Goal: Task Accomplishment & Management: Complete application form

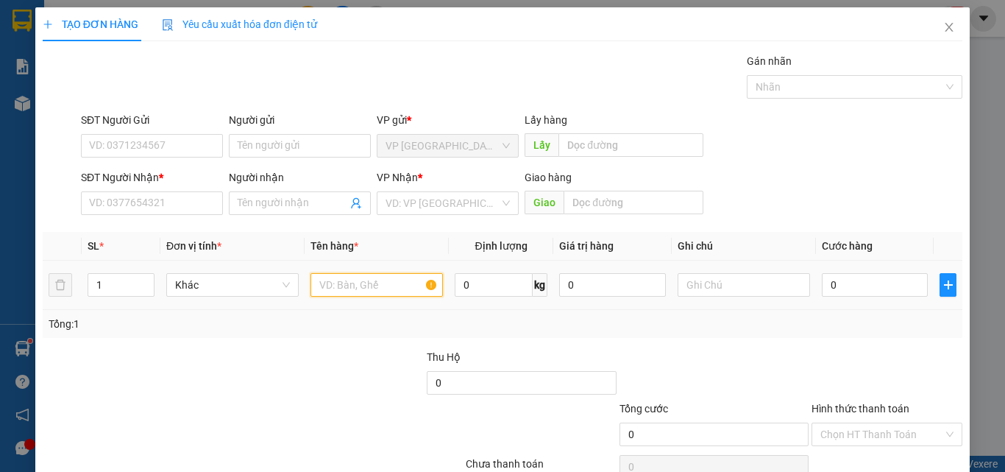
click at [353, 288] on input "text" at bounding box center [377, 285] width 132 height 24
type input "1CUON"
type input "4"
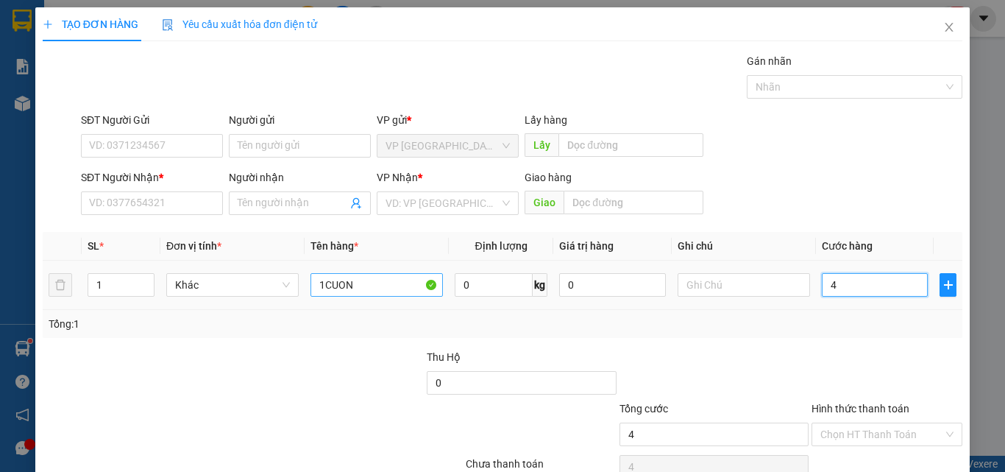
type input "40"
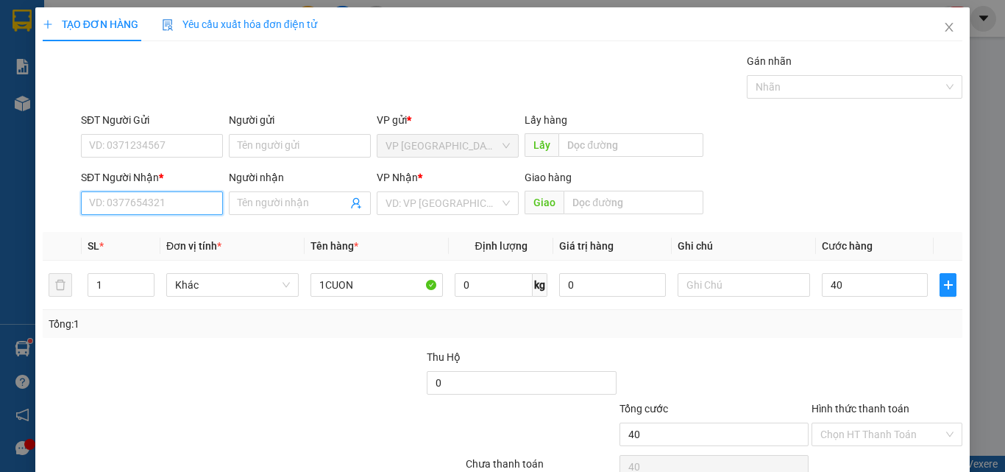
type input "40.000"
click at [136, 202] on input "SĐT Người Nhận *" at bounding box center [152, 203] width 142 height 24
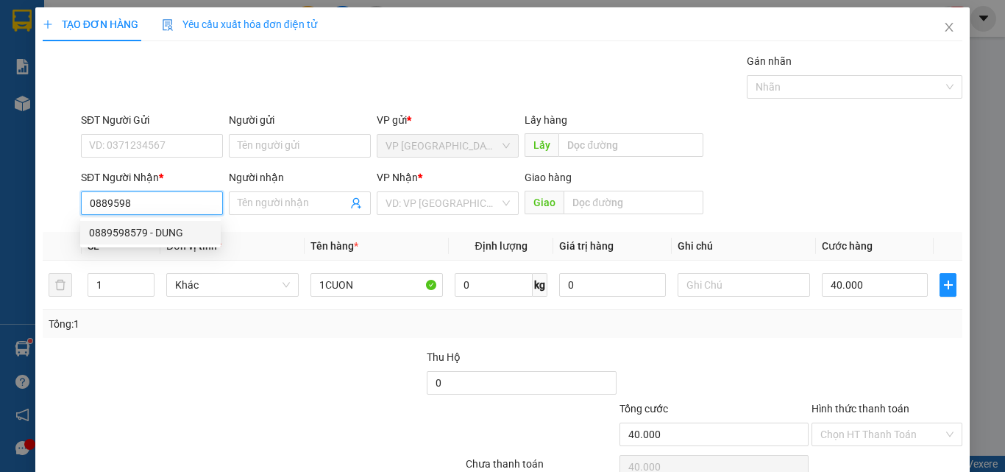
click at [132, 238] on div "0889598579 - DUNG" at bounding box center [150, 232] width 123 height 16
type input "0889598579"
type input "DUNG"
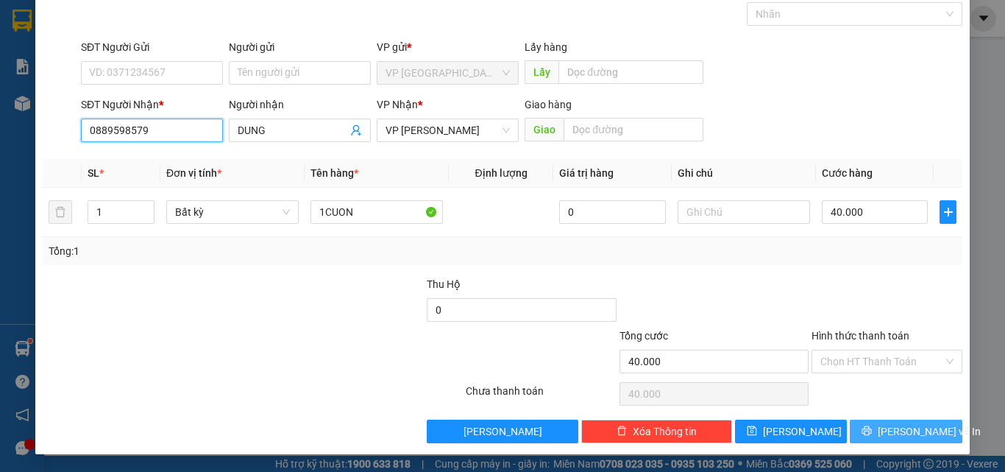
type input "0889598579"
click at [921, 431] on span "[PERSON_NAME] và In" at bounding box center [929, 431] width 103 height 16
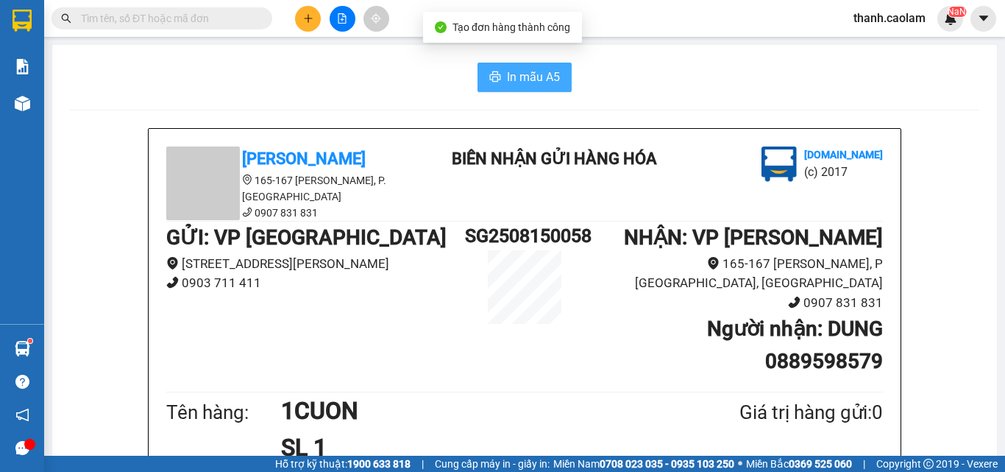
click at [524, 79] on span "In mẫu A5" at bounding box center [533, 77] width 53 height 18
